Goal: Find specific page/section: Find specific page/section

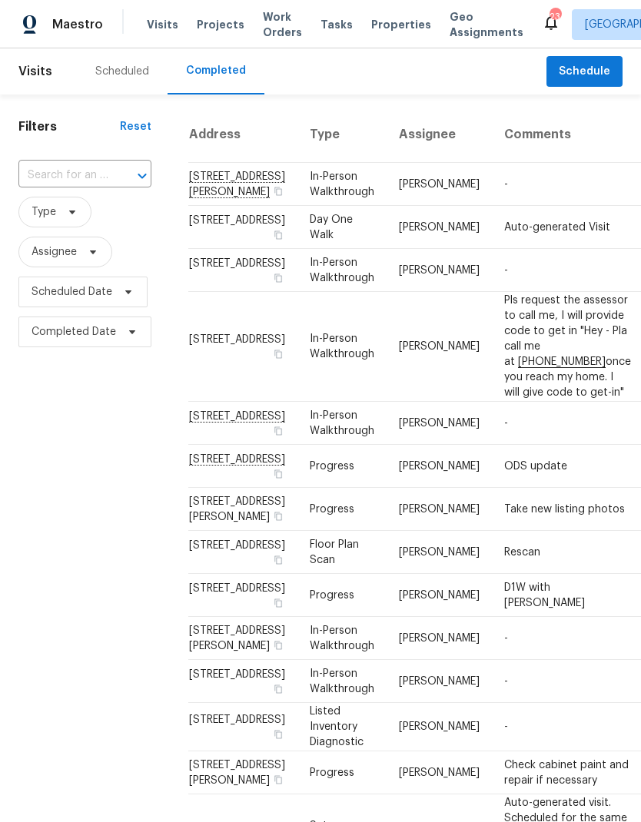
click at [122, 89] on div "Scheduled" at bounding box center [122, 71] width 91 height 46
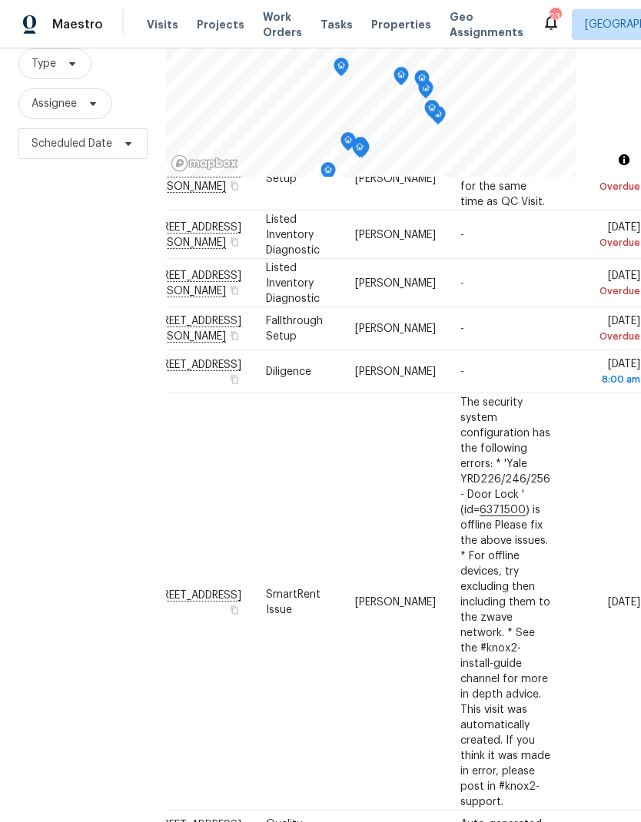
scroll to position [724, 141]
click at [62, 712] on div "Filters Reset ​ Type Assignee Scheduled Date" at bounding box center [83, 390] width 166 height 888
click at [37, 564] on div "Filters Reset ​ Type Assignee Scheduled Date" at bounding box center [83, 390] width 166 height 888
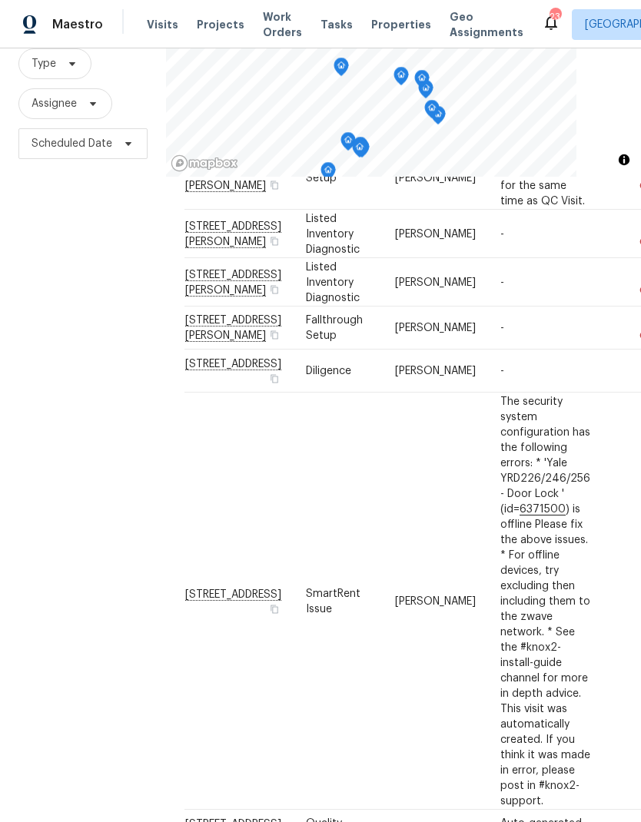
scroll to position [724, 0]
click at [97, 450] on div "Filters Reset ​ Type Assignee Scheduled Date" at bounding box center [83, 390] width 166 height 888
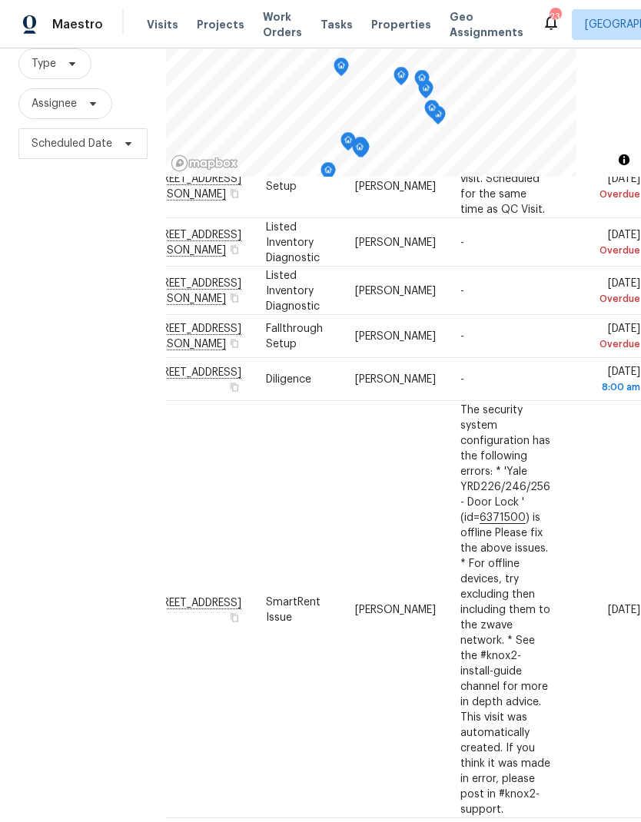
scroll to position [716, 141]
click at [38, 636] on div "Filters Reset ​ Type Assignee Scheduled Date" at bounding box center [83, 390] width 166 height 888
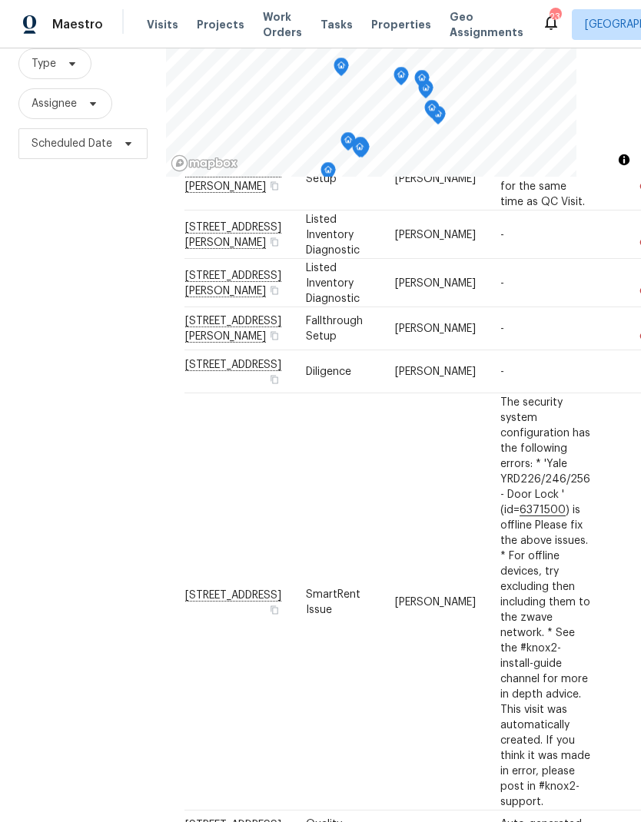
scroll to position [724, 0]
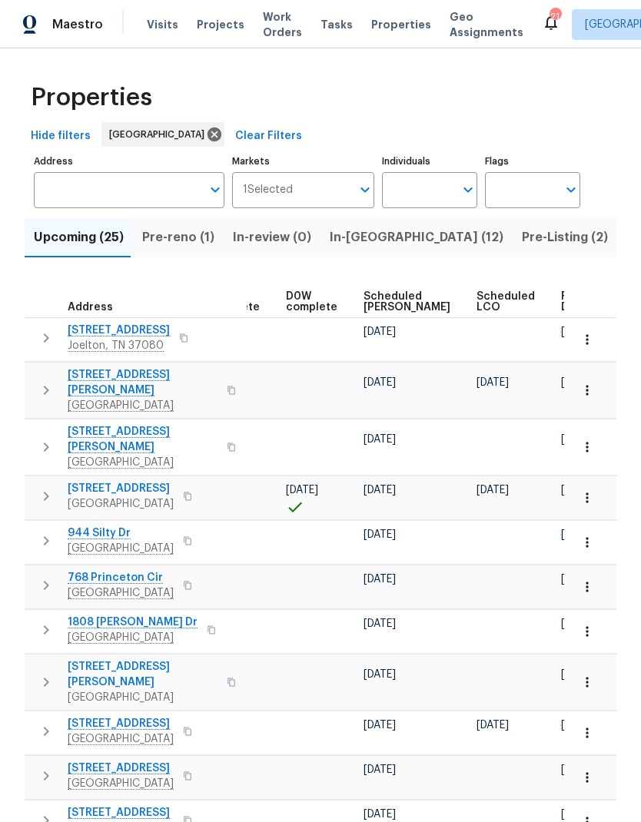
scroll to position [0, 385]
click at [364, 305] on span "Scheduled COE" at bounding box center [407, 302] width 87 height 22
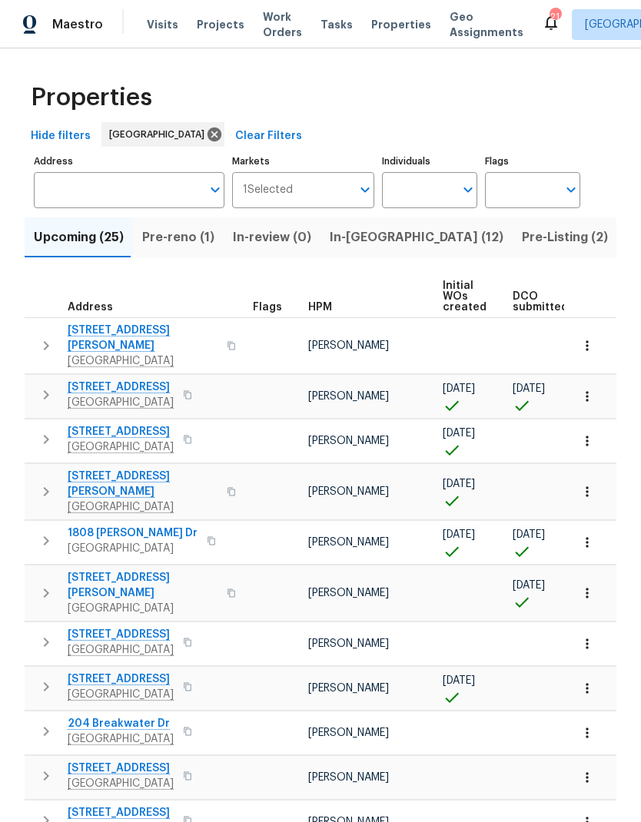
click at [180, 239] on span "Pre-reno (1)" at bounding box center [178, 238] width 72 height 22
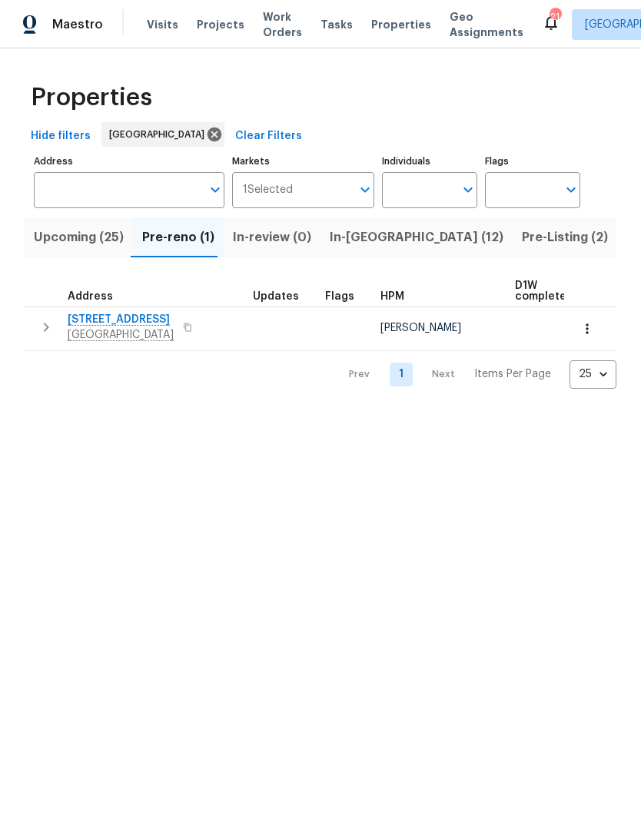
click at [39, 332] on icon "button" at bounding box center [46, 327] width 18 height 18
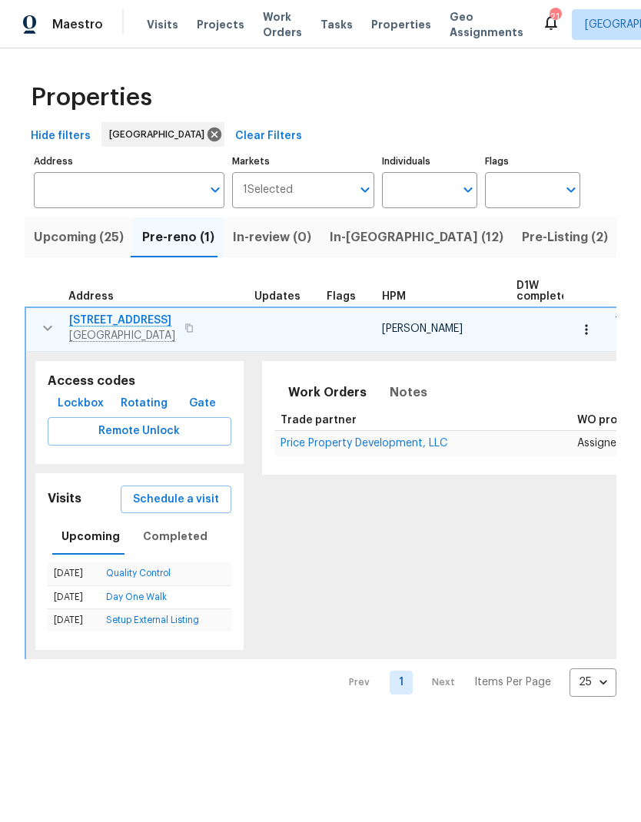
click at [592, 318] on button "button" at bounding box center [586, 330] width 34 height 34
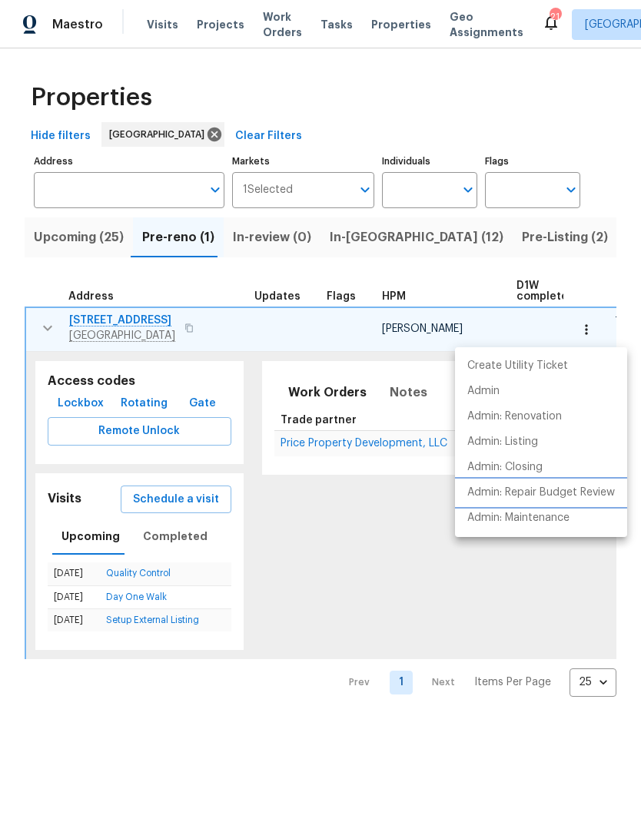
click at [499, 488] on p "Admin: Repair Budget Review" at bounding box center [541, 493] width 148 height 16
